Goal: Information Seeking & Learning: Learn about a topic

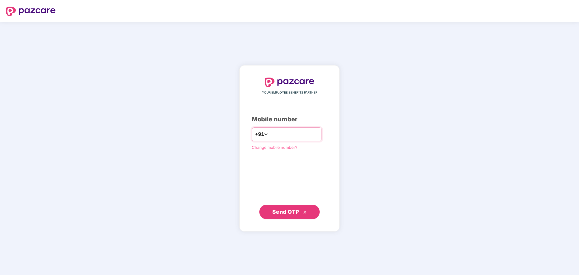
click at [255, 134] on span "+91" at bounding box center [259, 134] width 9 height 8
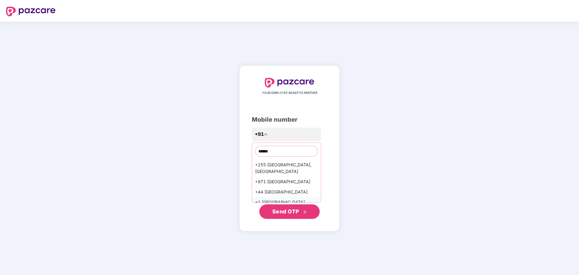
type input "******"
click at [274, 202] on div "+1 [GEOGRAPHIC_DATA]" at bounding box center [286, 202] width 69 height 10
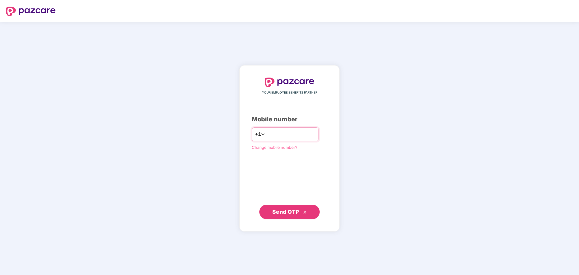
click at [278, 135] on input "number" at bounding box center [290, 134] width 49 height 10
type input "**********"
click at [299, 212] on span "Send OTP" at bounding box center [289, 211] width 35 height 8
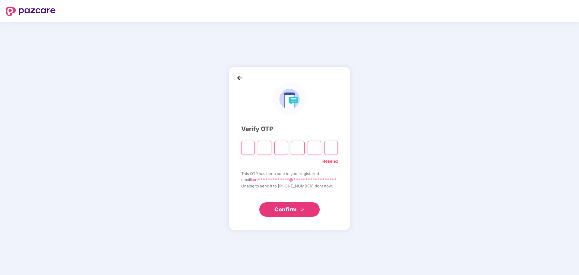
paste input "*"
type input "*"
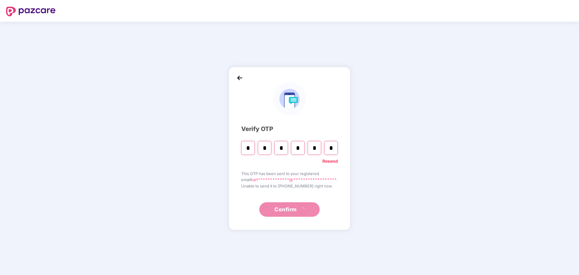
type input "*"
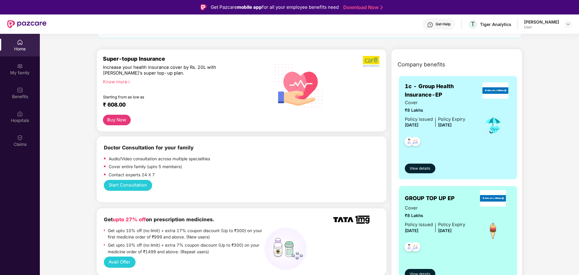
scroll to position [121, 0]
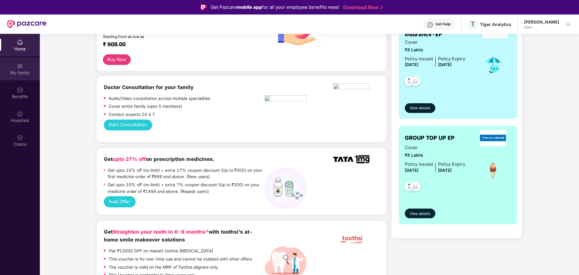
click at [20, 74] on div "My family" at bounding box center [20, 73] width 40 height 6
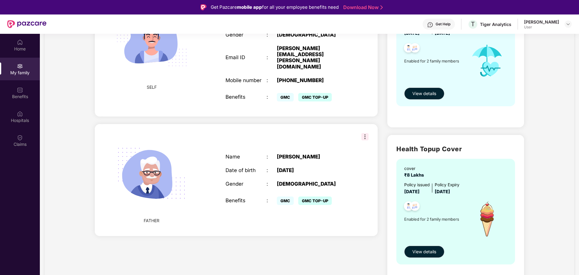
scroll to position [101, 0]
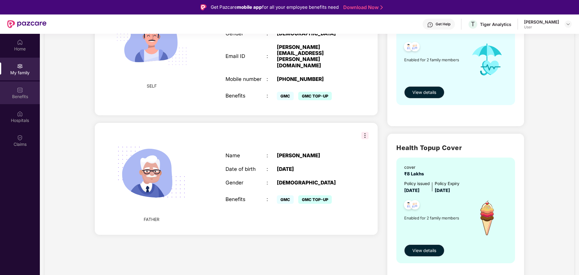
click at [19, 95] on div "Benefits" at bounding box center [20, 97] width 40 height 6
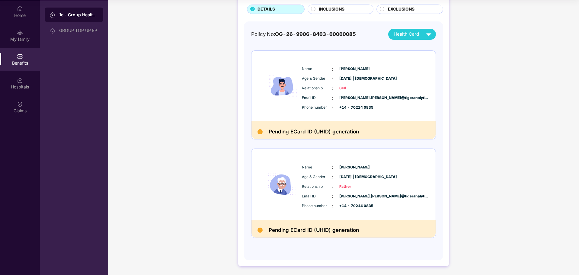
scroll to position [34, 0]
click at [83, 30] on div "GROUP TOP UP EP" at bounding box center [78, 30] width 39 height 5
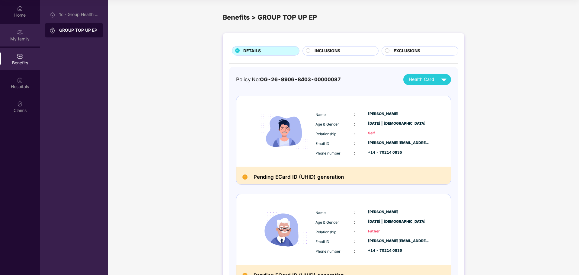
click at [22, 38] on div "My family" at bounding box center [20, 39] width 40 height 6
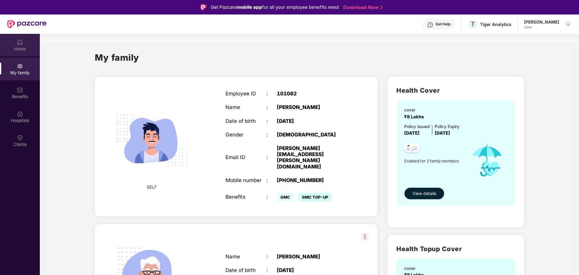
click at [15, 46] on div "Home" at bounding box center [20, 49] width 40 height 6
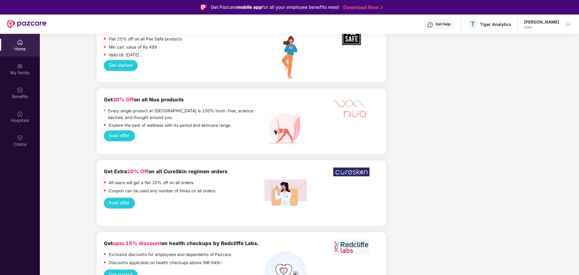
scroll to position [694, 0]
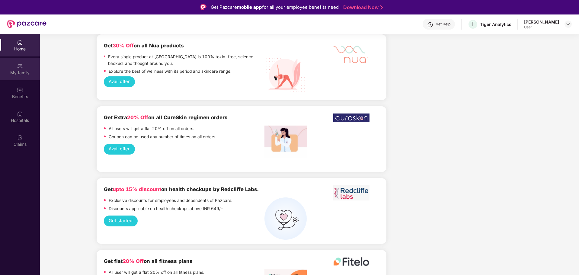
click at [24, 70] on div "My family" at bounding box center [20, 73] width 40 height 6
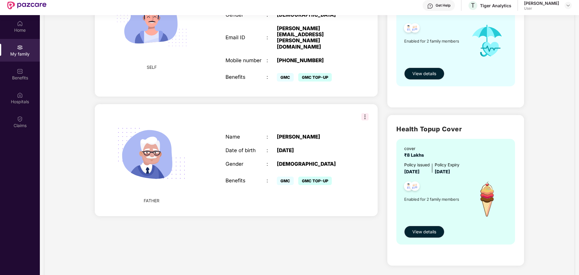
scroll to position [34, 0]
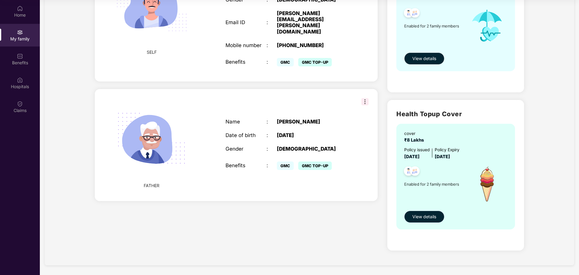
click at [430, 221] on button "View details" at bounding box center [424, 217] width 40 height 12
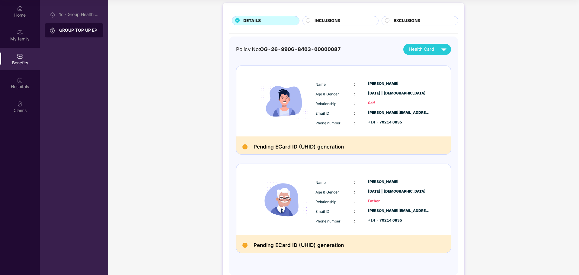
scroll to position [46, 0]
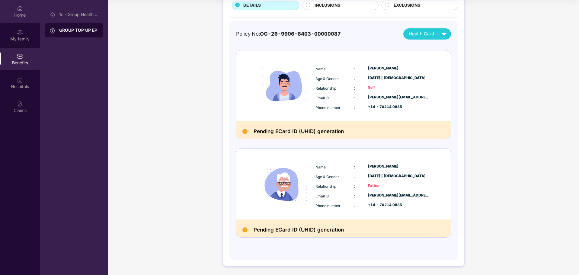
click at [25, 17] on div "Home" at bounding box center [20, 15] width 40 height 6
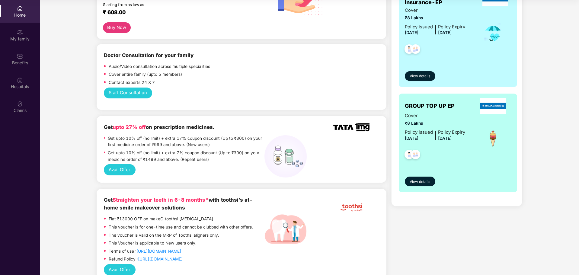
scroll to position [0, 0]
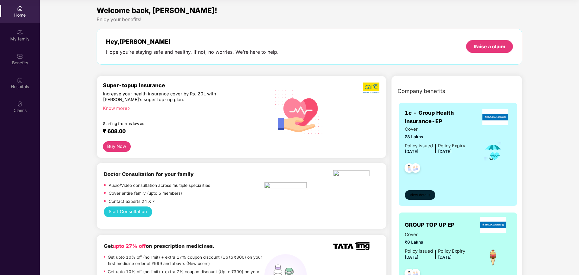
click at [426, 195] on span "View details" at bounding box center [419, 195] width 21 height 6
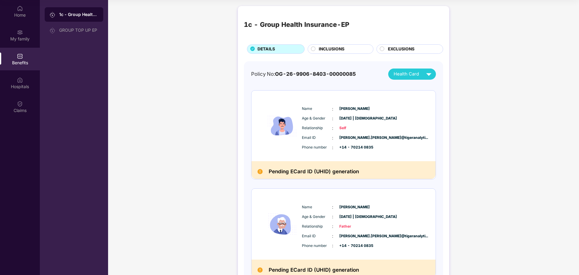
click at [350, 50] on div "INCLUSIONS" at bounding box center [343, 50] width 54 height 8
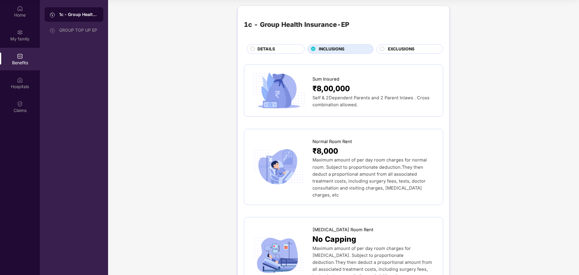
click at [413, 48] on span "EXCLUSIONS" at bounding box center [401, 49] width 27 height 7
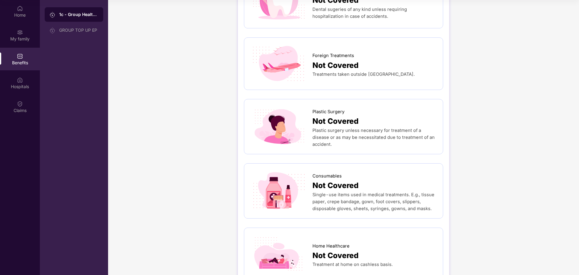
scroll to position [299, 0]
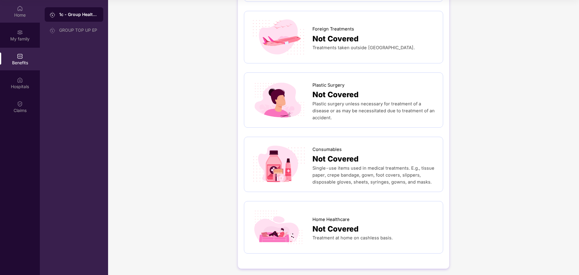
click at [17, 15] on div "Home" at bounding box center [20, 15] width 40 height 6
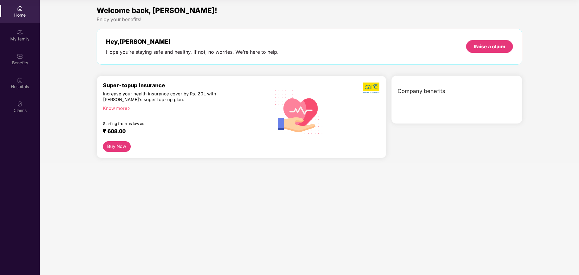
scroll to position [0, 0]
